Goal: Register for event/course

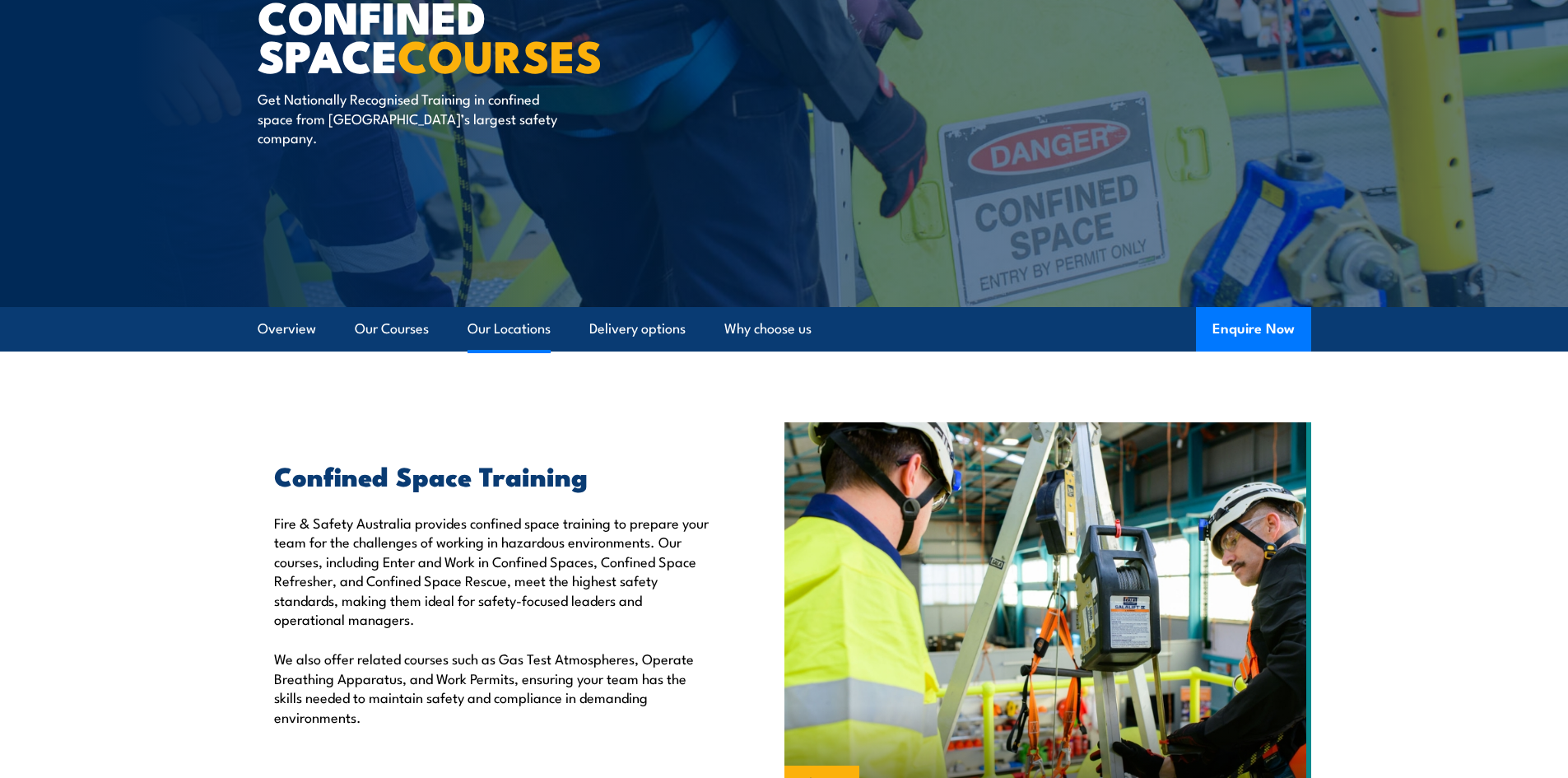
click at [522, 324] on link "Our Locations" at bounding box center [509, 329] width 83 height 44
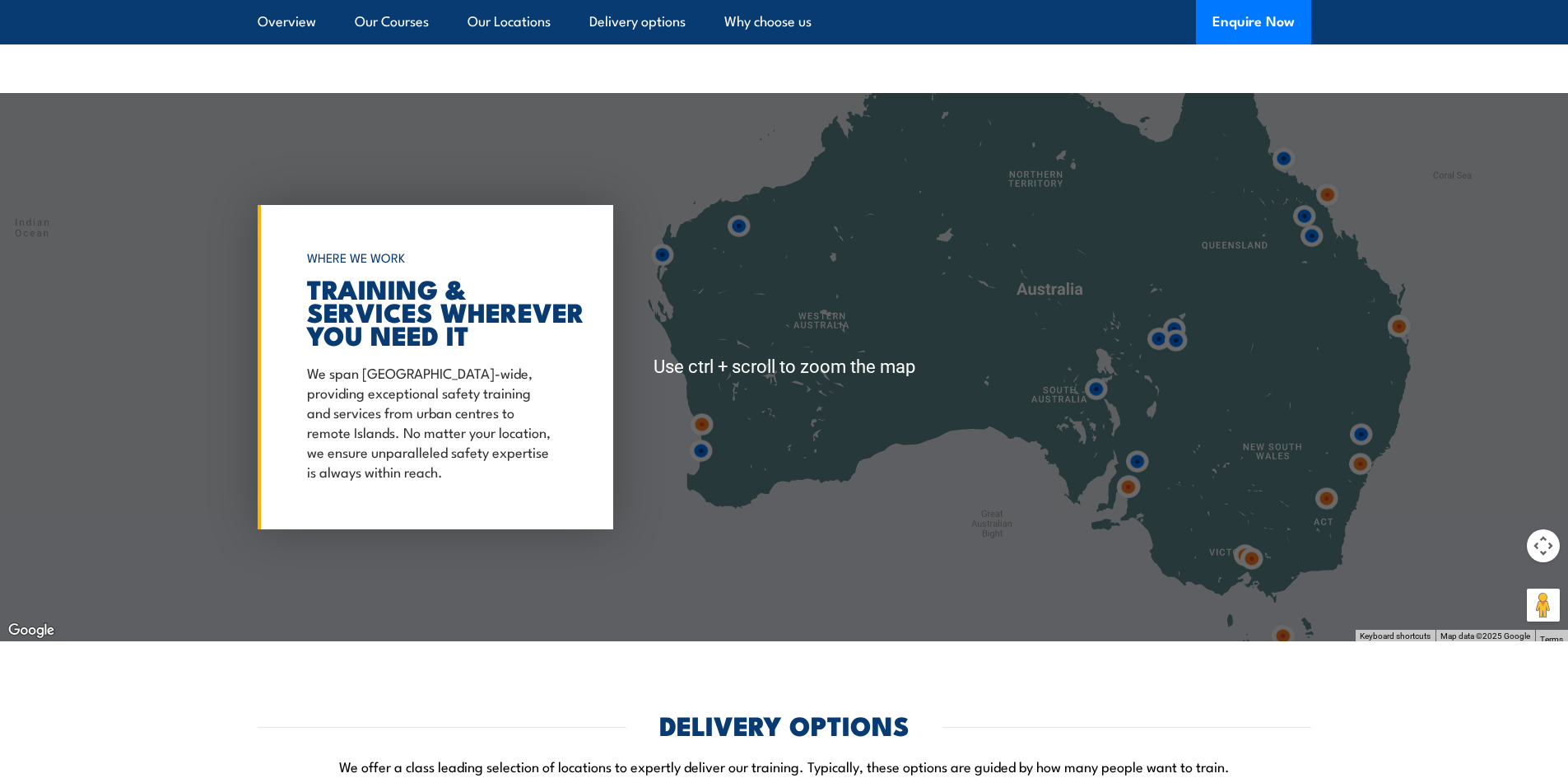
scroll to position [2466, 0]
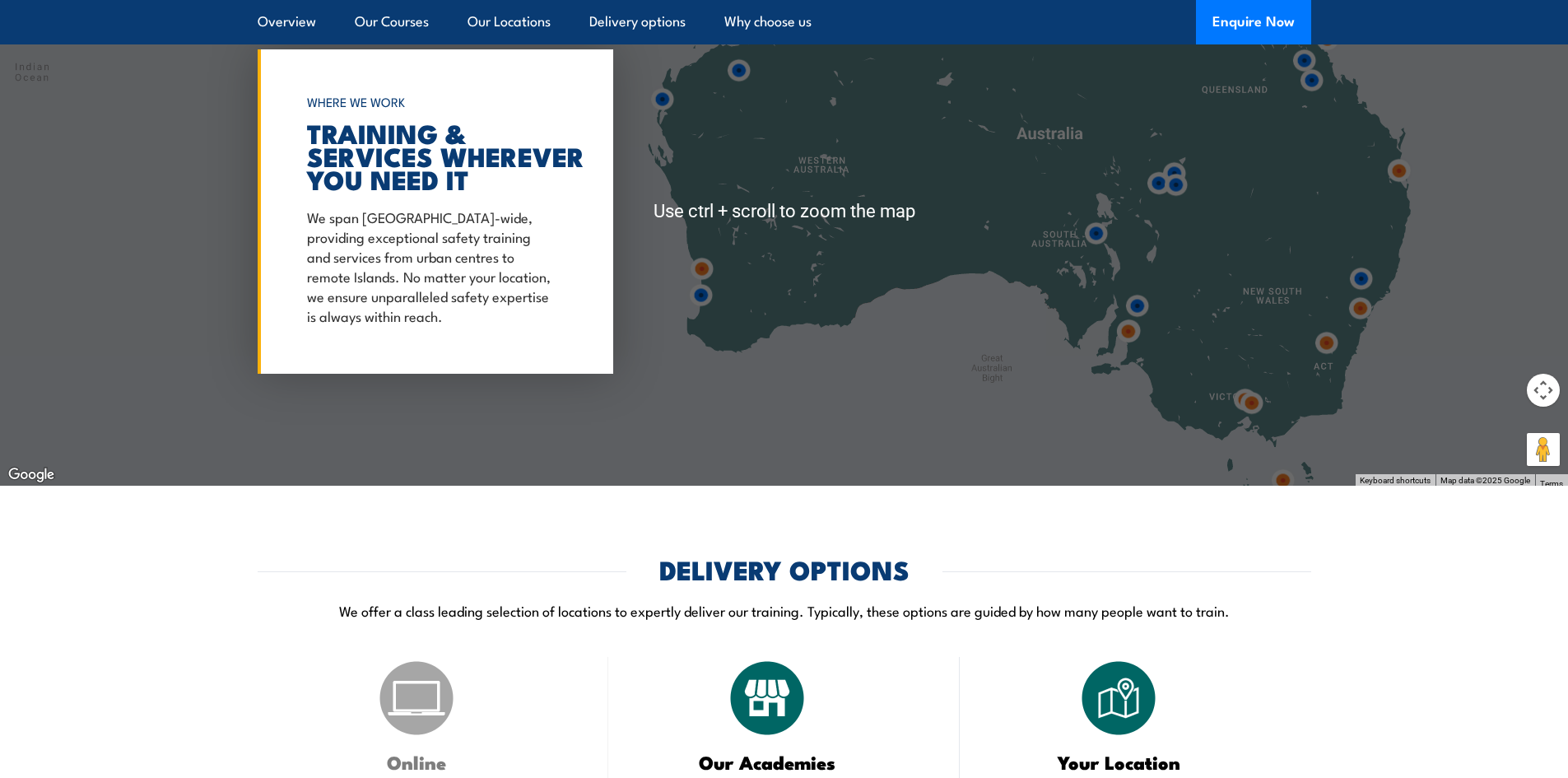
click at [1261, 415] on img at bounding box center [1251, 403] width 44 height 44
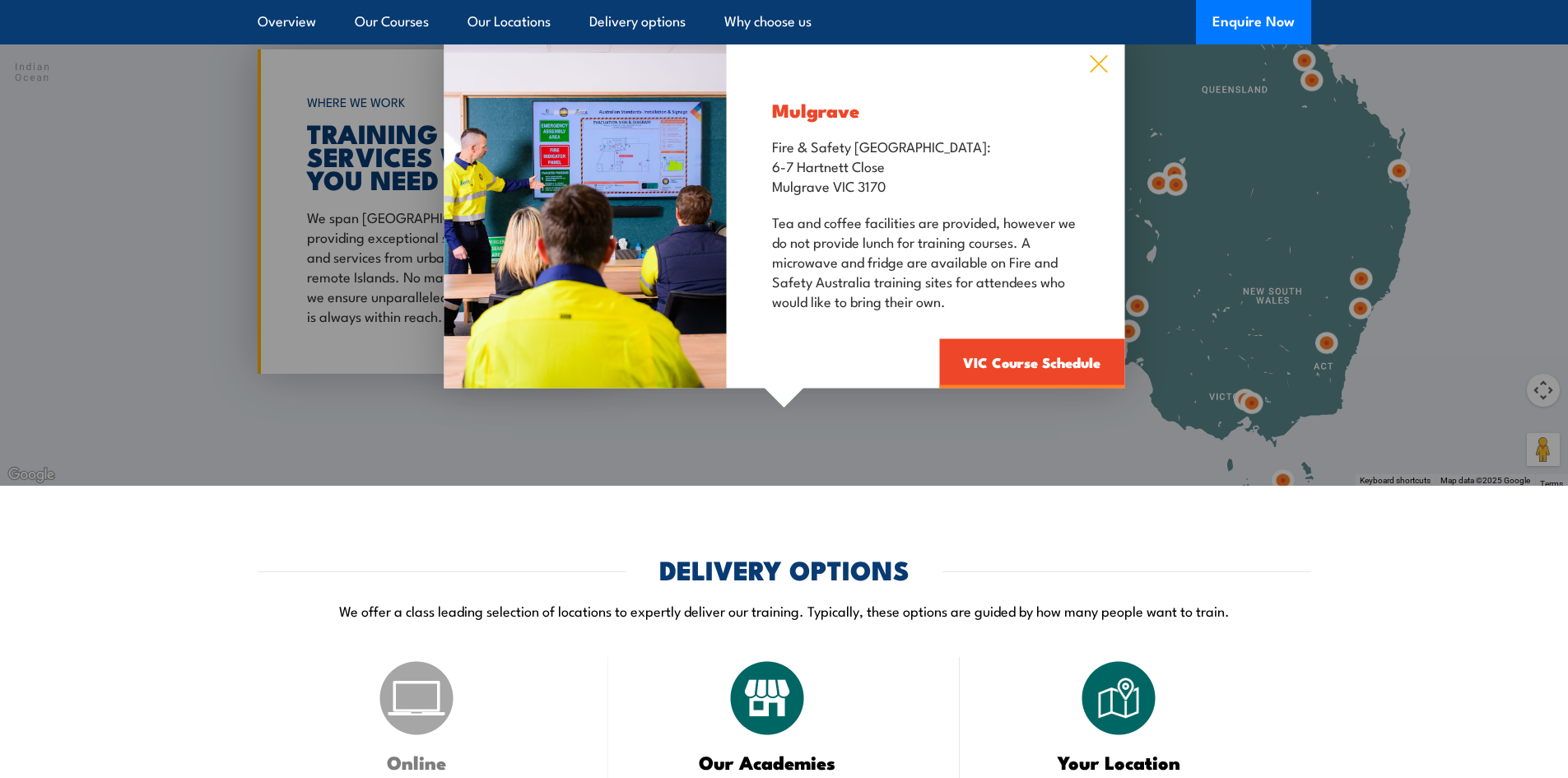
click at [1102, 69] on icon at bounding box center [1097, 64] width 19 height 19
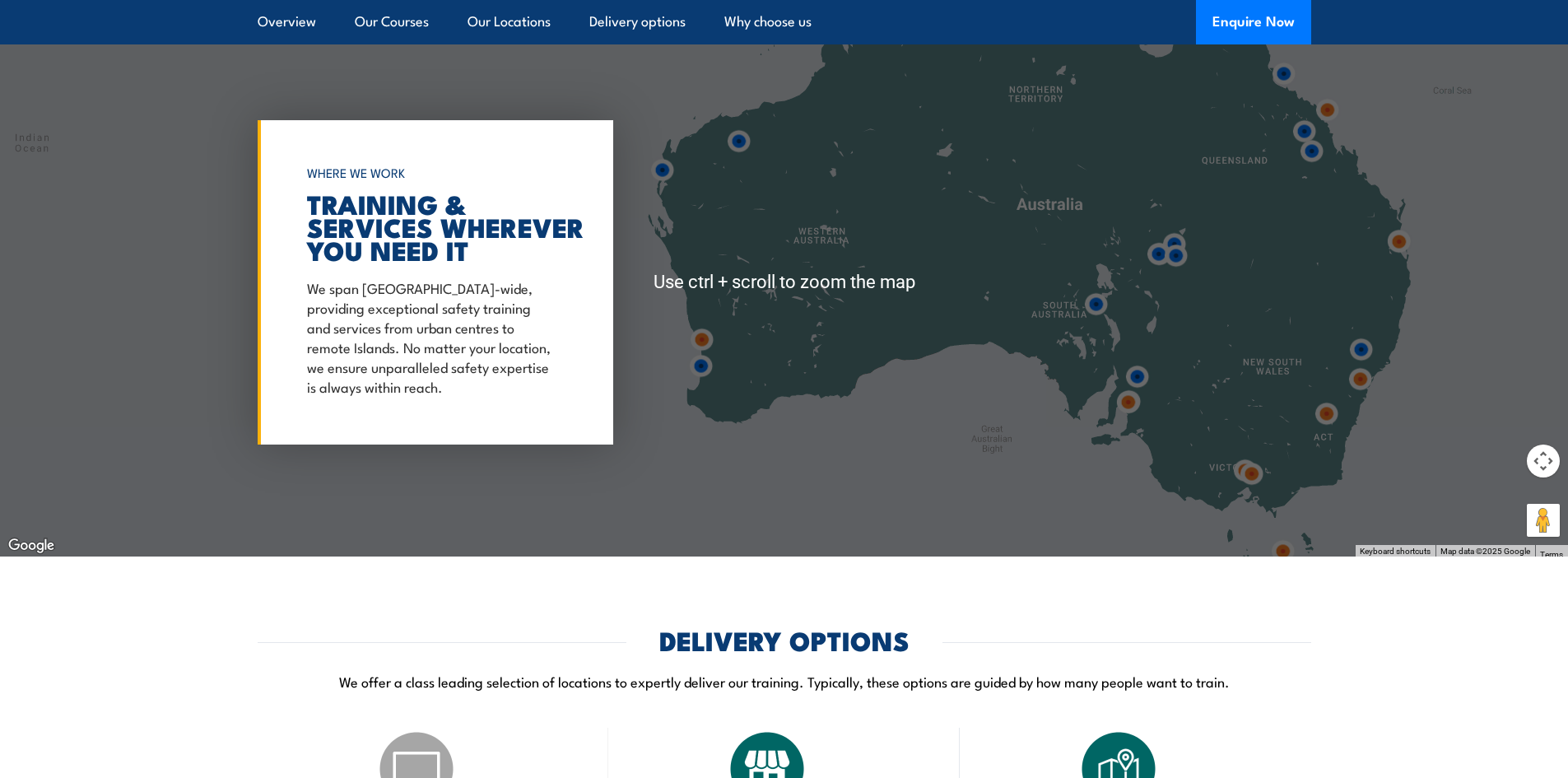
scroll to position [2384, 0]
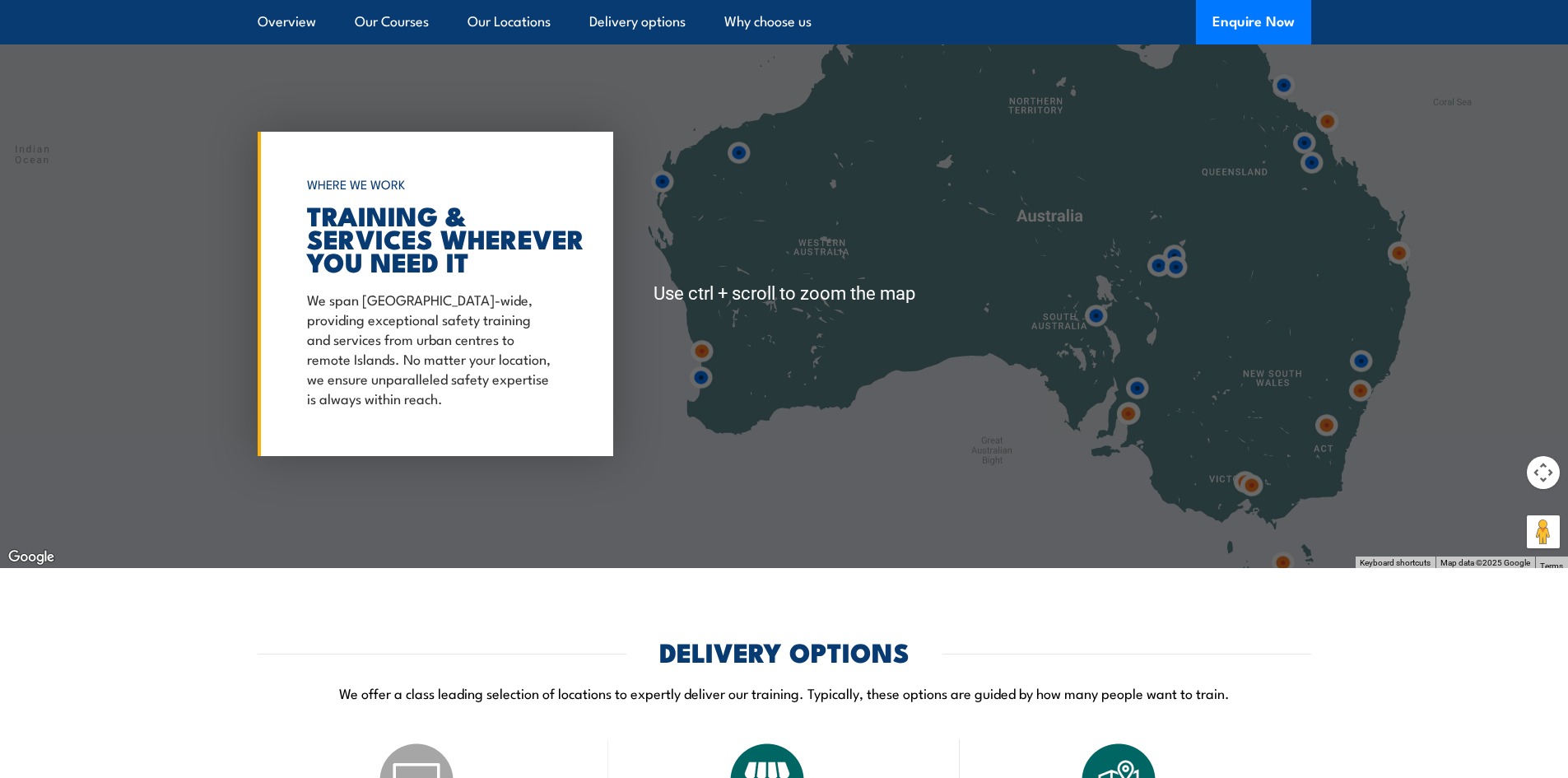
click at [1238, 463] on img at bounding box center [1244, 482] width 44 height 44
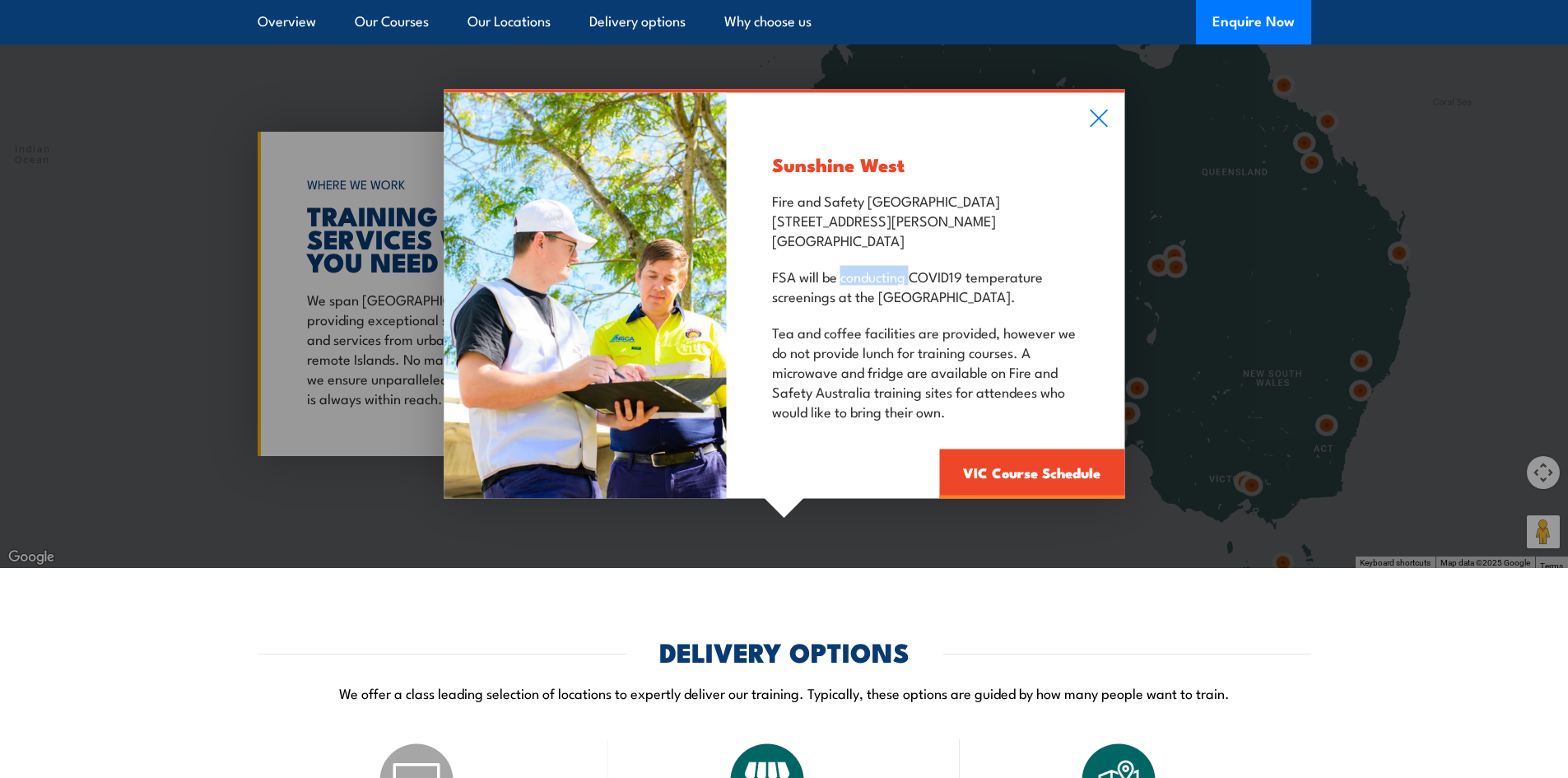
click at [1238, 463] on div "Sunshine West Fire and Safety [GEOGRAPHIC_DATA] [STREET_ADDRESS][PERSON_NAME] F…" at bounding box center [784, 293] width 1568 height 548
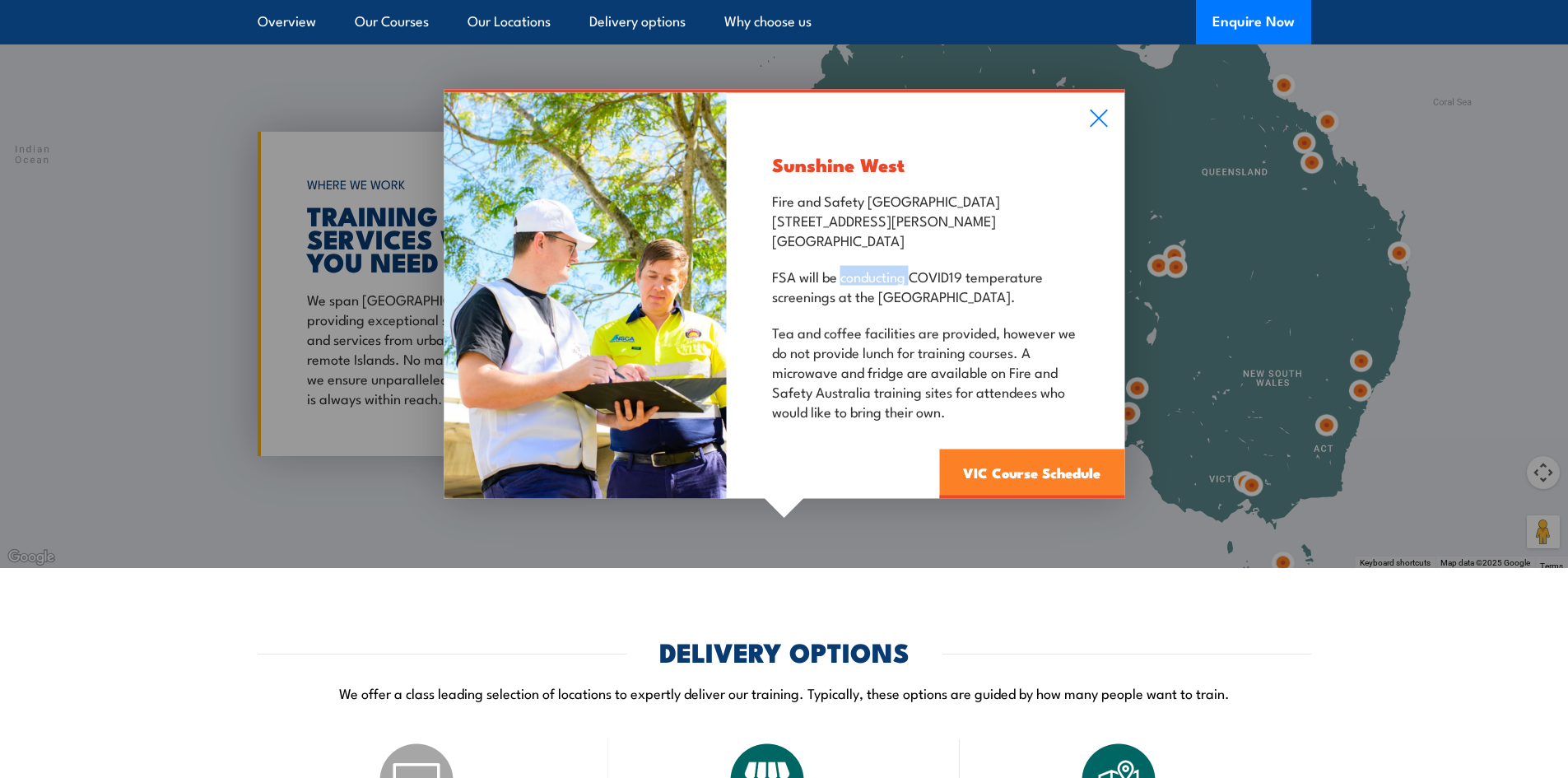
click at [1061, 468] on link "VIC Course Schedule" at bounding box center [1031, 474] width 185 height 50
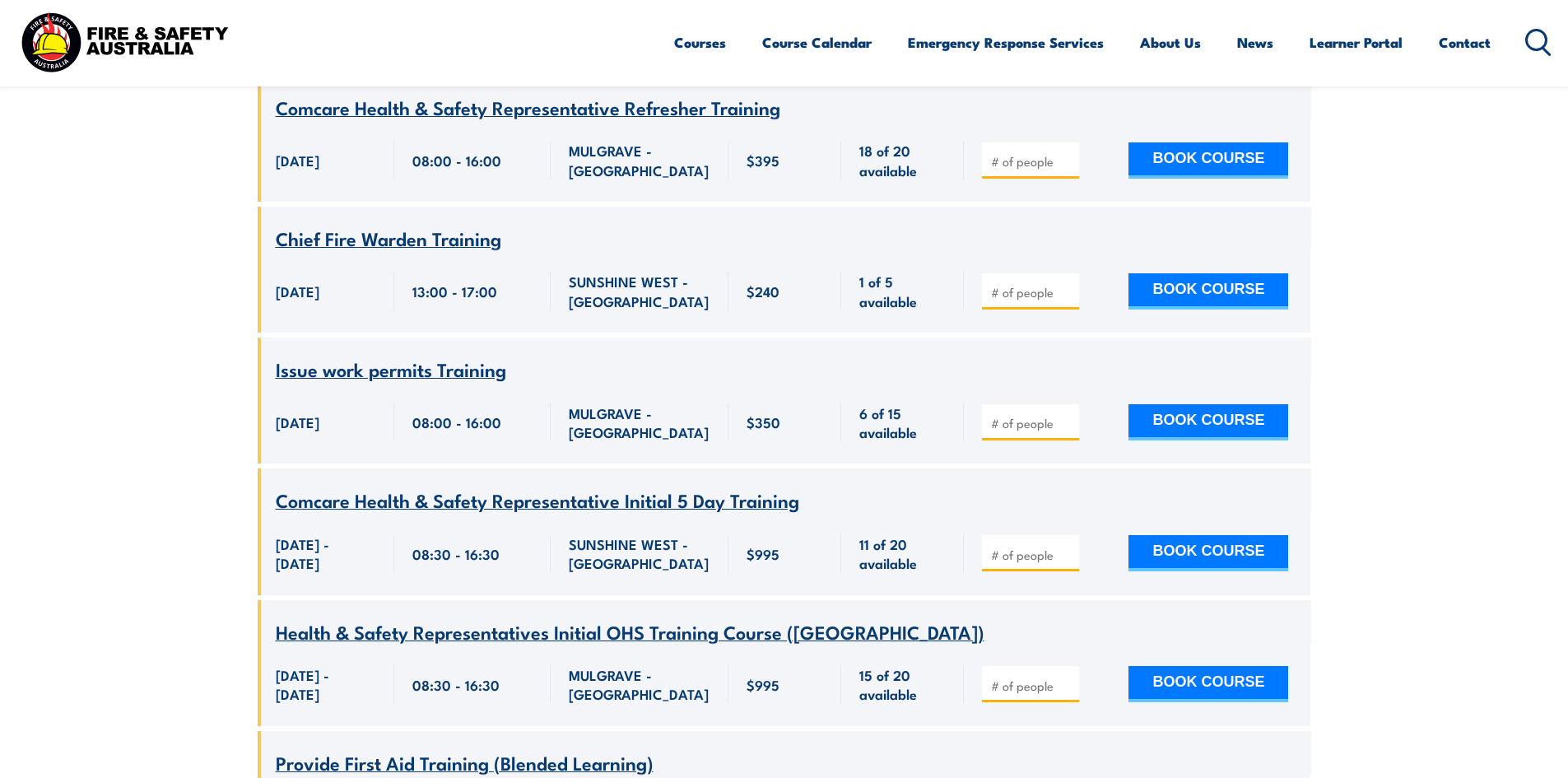
scroll to position [1943, 0]
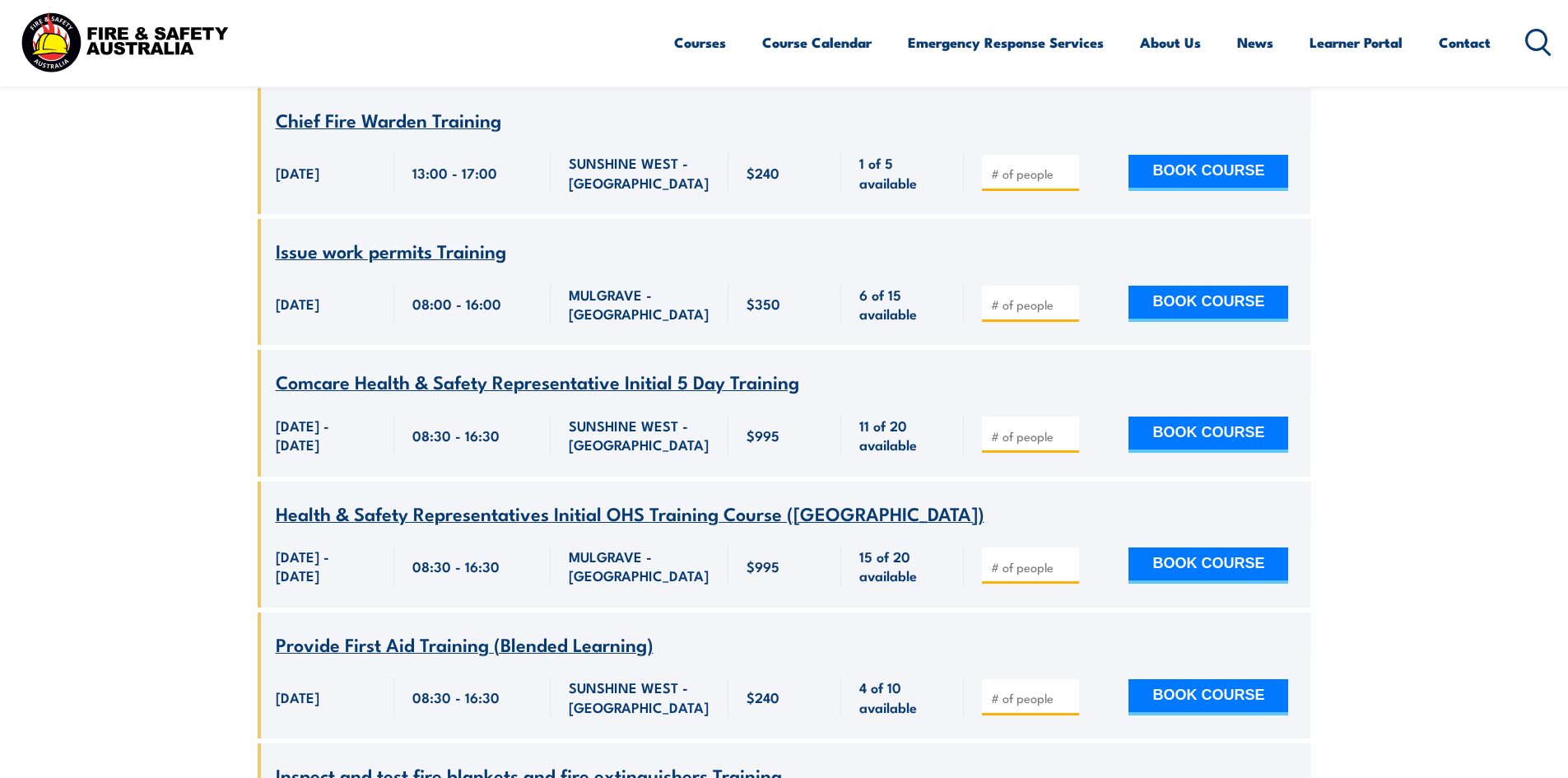
click at [414, 390] on span "Comcare Health & Safety Representative Initial 5 Day Training" at bounding box center [537, 381] width 523 height 28
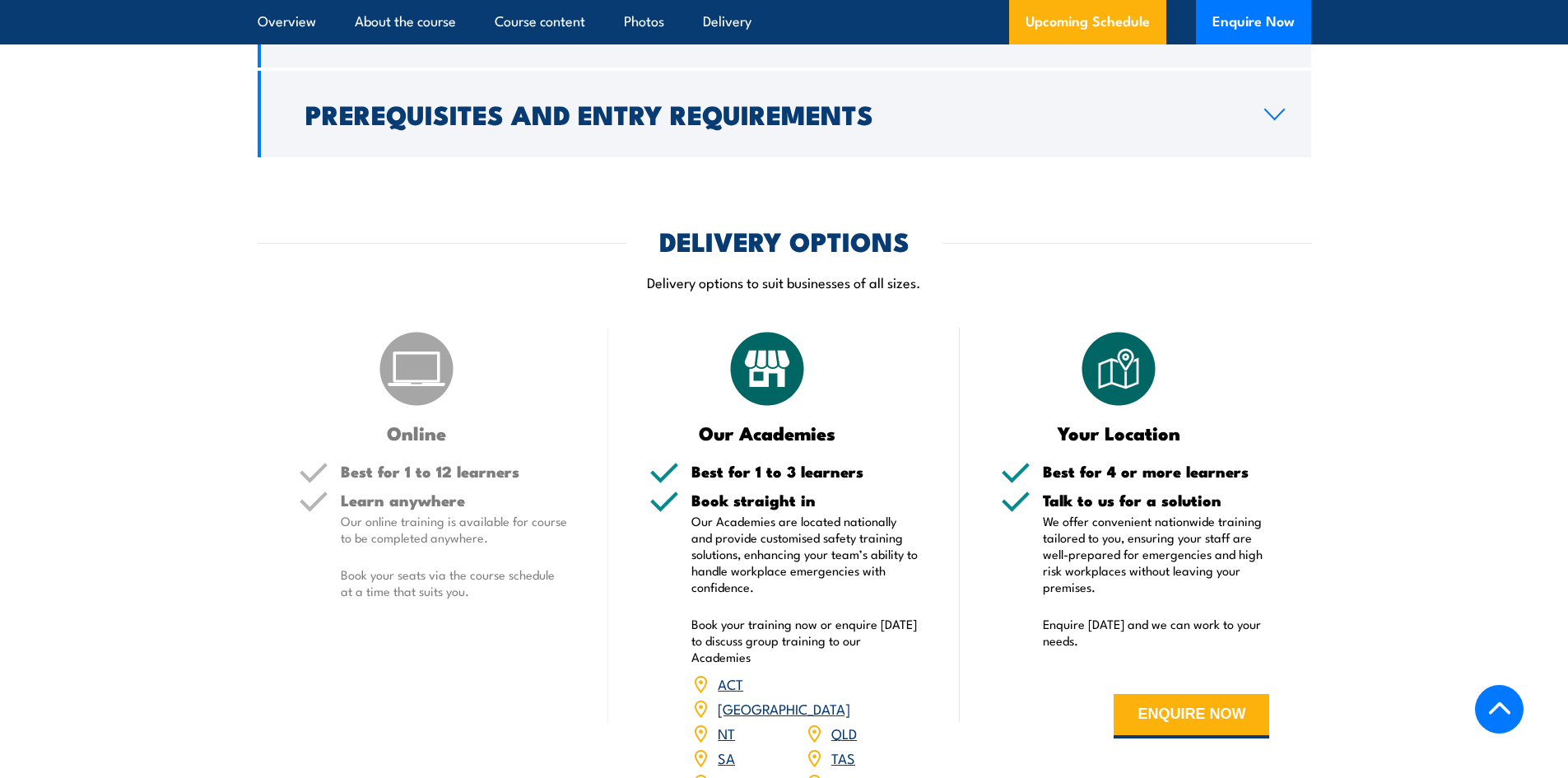
scroll to position [1907, 0]
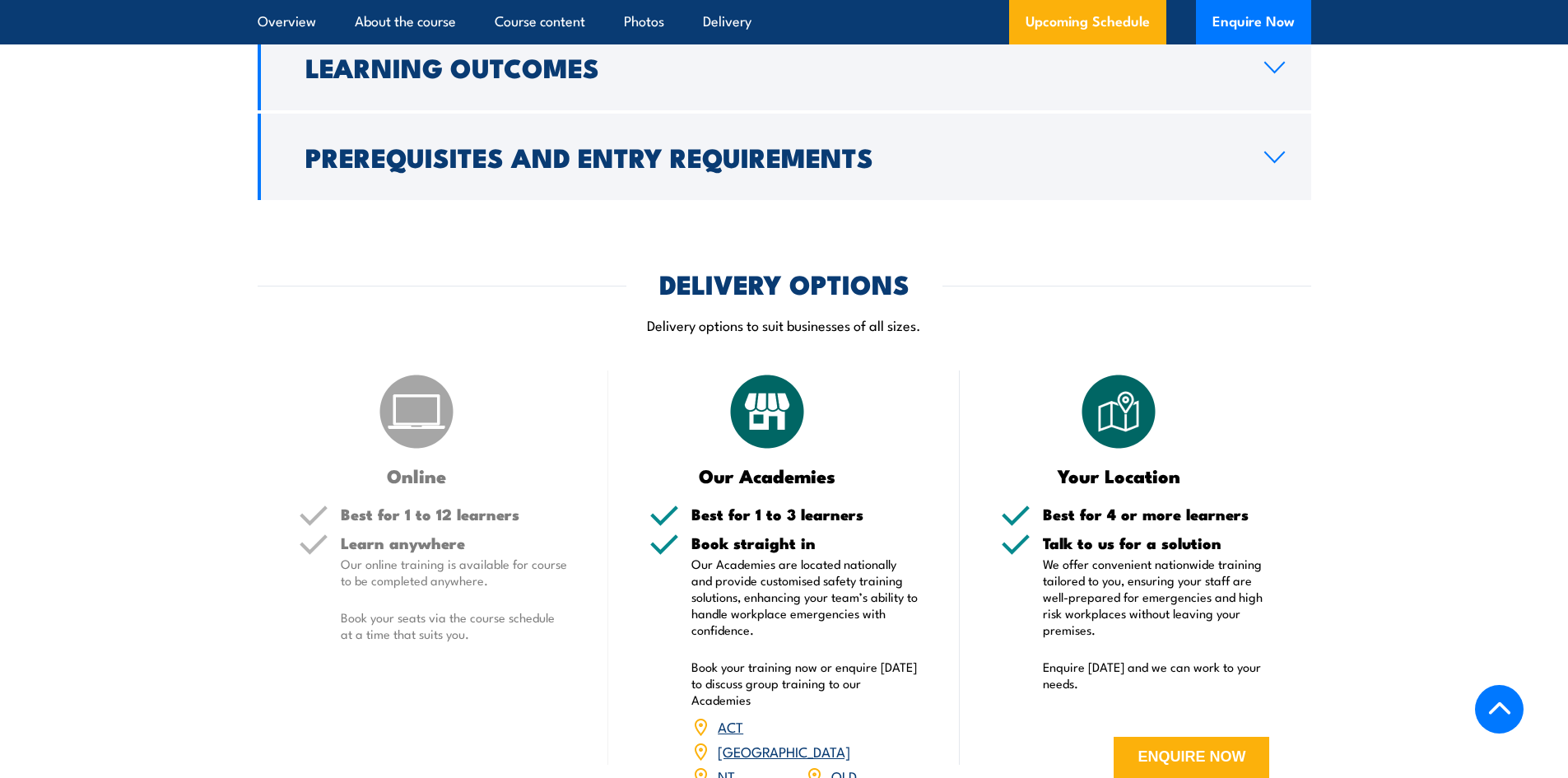
click at [465, 419] on div "Online" at bounding box center [434, 427] width 269 height 114
click at [444, 419] on img at bounding box center [416, 411] width 82 height 82
click at [420, 522] on h5 "Best for 1 to 12 learners" at bounding box center [454, 514] width 227 height 16
click at [435, 556] on p "Our online training is available for course to be completed anywhere." at bounding box center [454, 572] width 227 height 33
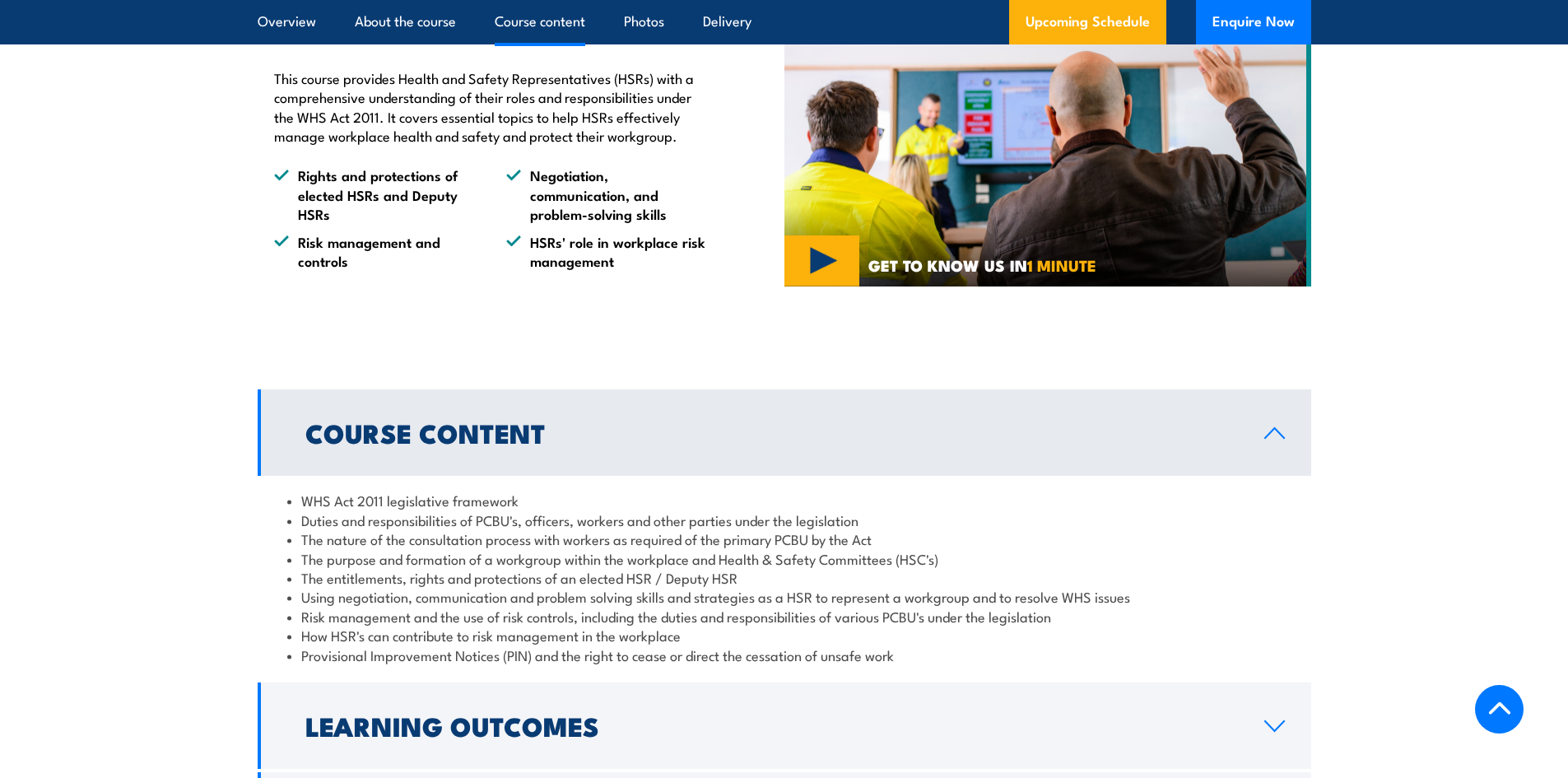
scroll to position [1167, 0]
